Goal: Task Accomplishment & Management: Use online tool/utility

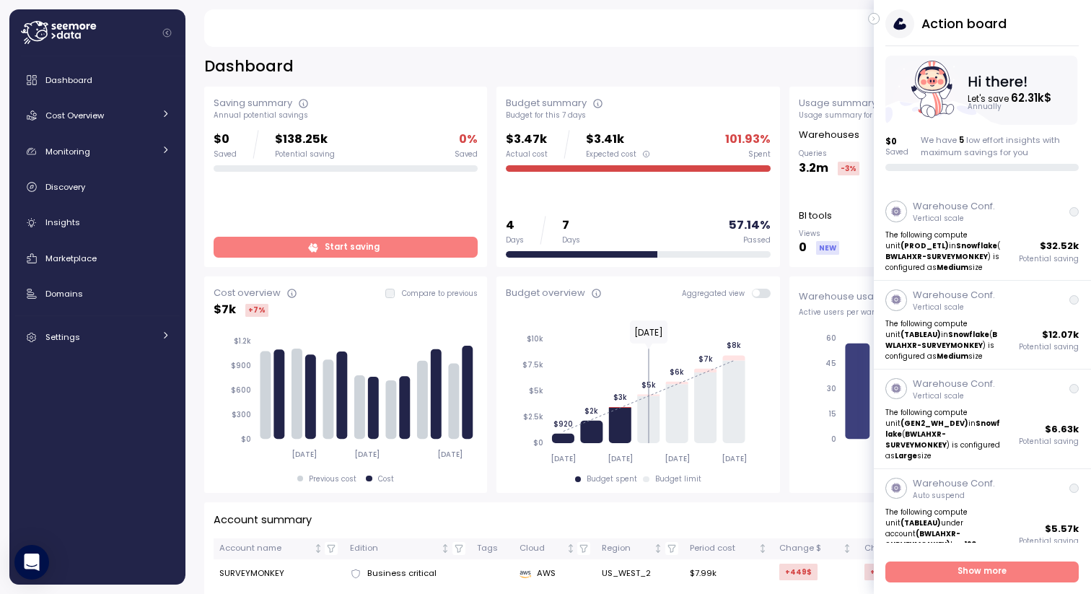
click at [872, 19] on icon "button" at bounding box center [874, 18] width 6 height 17
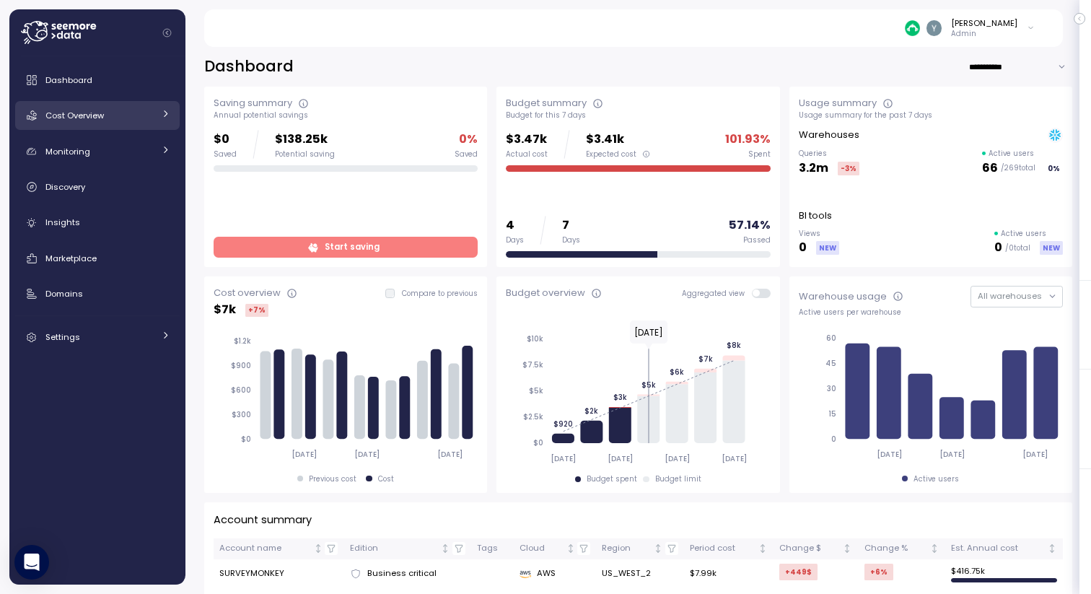
click at [157, 118] on link "Cost Overview" at bounding box center [97, 115] width 165 height 29
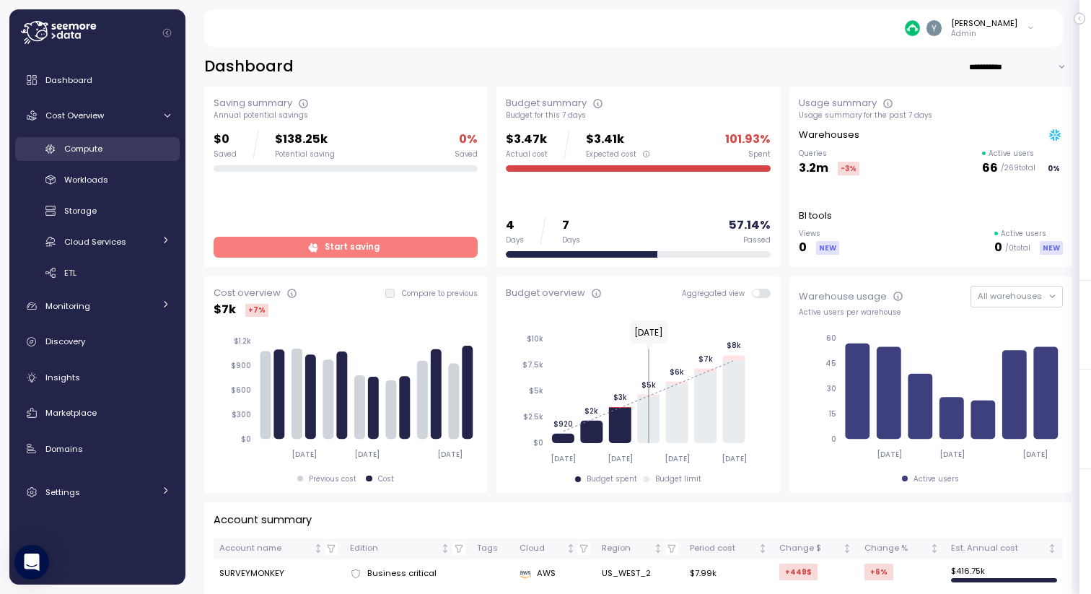
click at [114, 152] on div "Compute" at bounding box center [117, 148] width 106 height 14
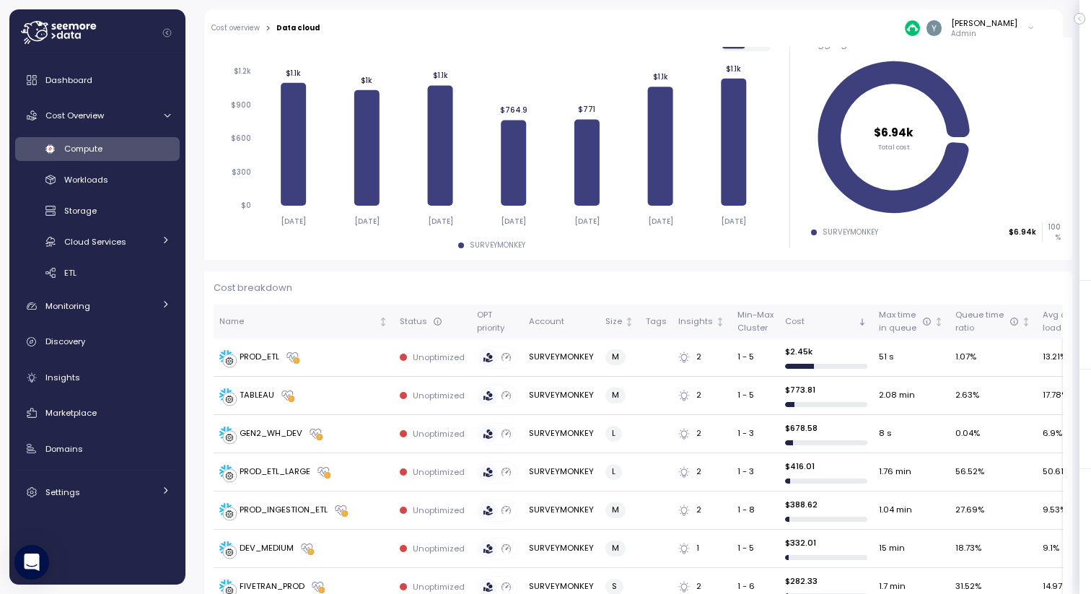
scroll to position [212, 0]
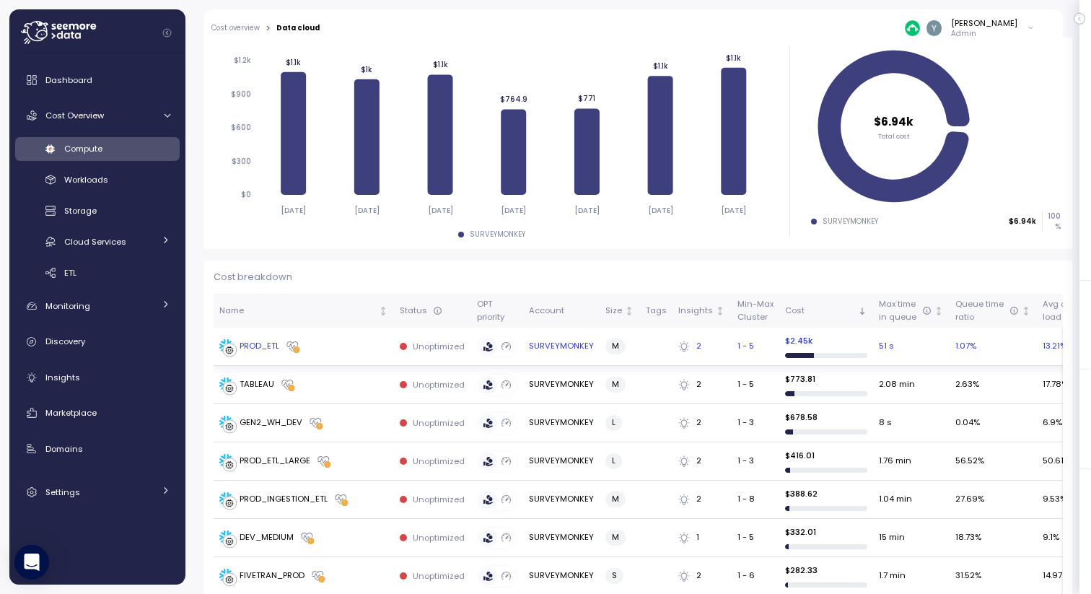
click at [263, 345] on div "PROD_ETL" at bounding box center [260, 346] width 40 height 13
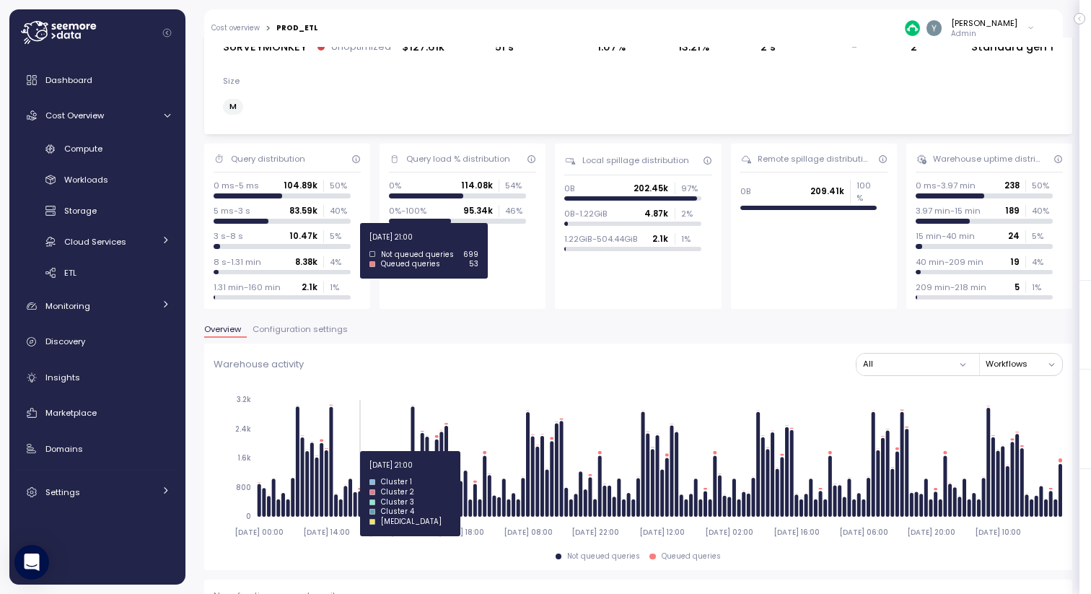
scroll to position [53, 0]
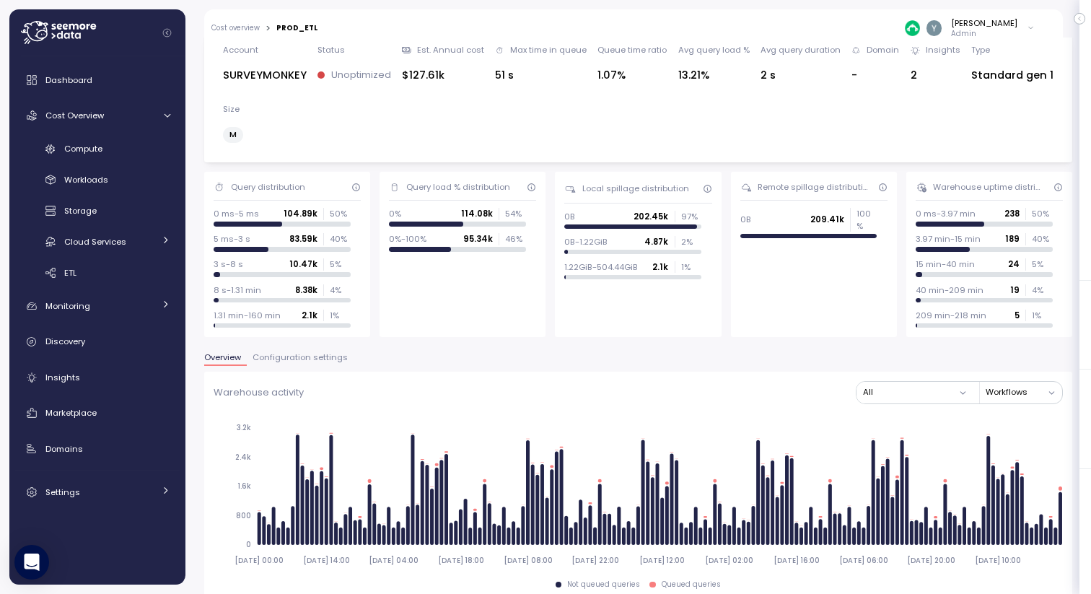
click at [302, 354] on span "Configuration settings" at bounding box center [300, 358] width 95 height 8
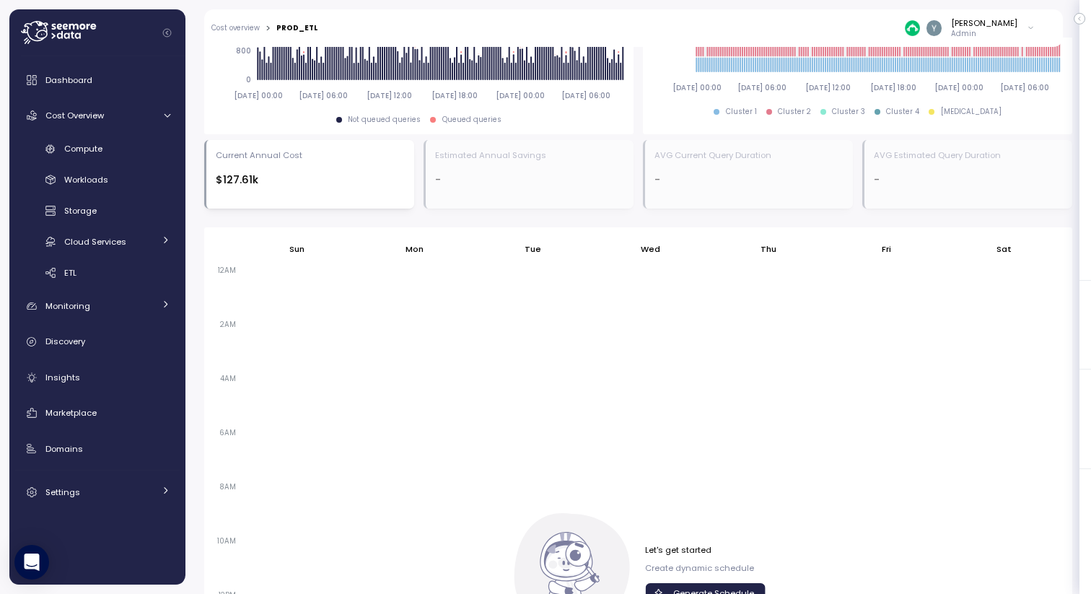
scroll to position [809, 0]
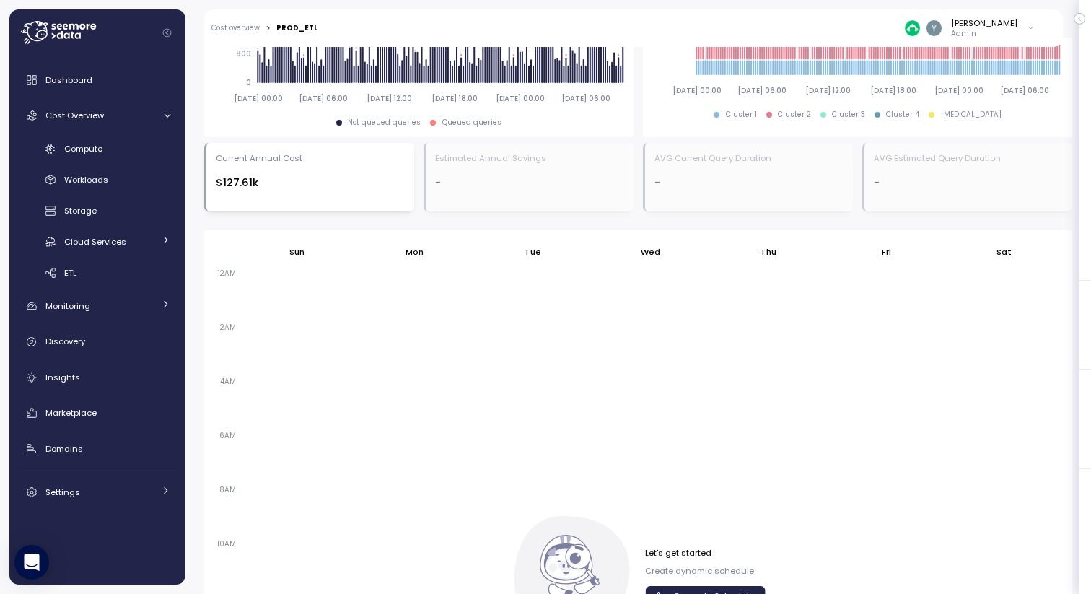
click at [683, 587] on span "Generate Schedule" at bounding box center [713, 596] width 81 height 19
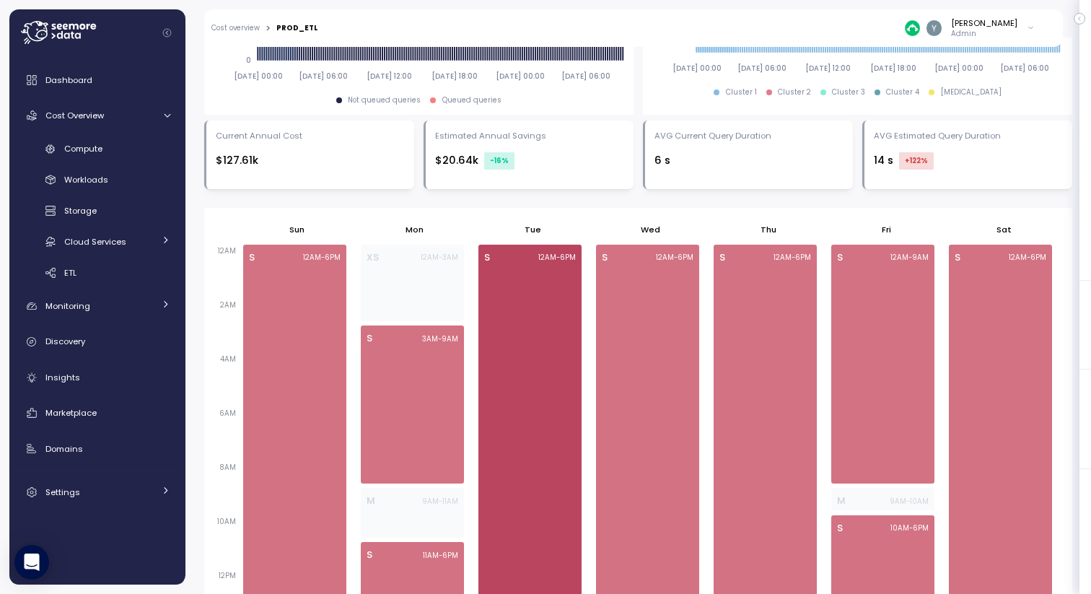
scroll to position [820, 0]
